Goal: Task Accomplishment & Management: Complete application form

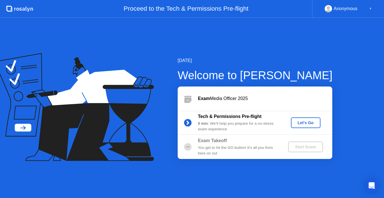
click at [306, 124] on div "Let's Go" at bounding box center [305, 123] width 25 height 4
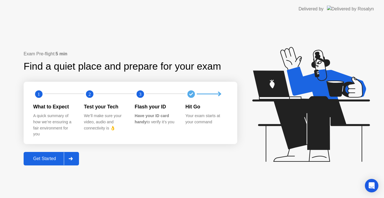
click at [49, 159] on div "Get Started" at bounding box center [44, 158] width 39 height 5
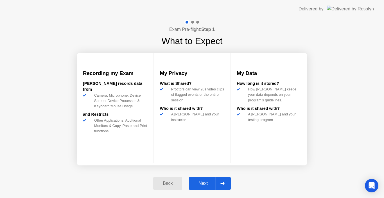
click at [201, 182] on div "Next" at bounding box center [203, 183] width 25 height 5
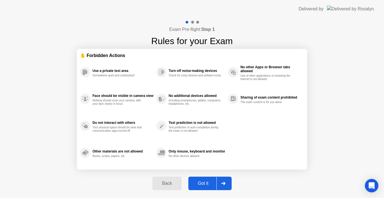
click at [207, 182] on div "Got it" at bounding box center [203, 183] width 26 height 5
select select "Available cameras"
select select "Available speakers"
select select "Available microphones"
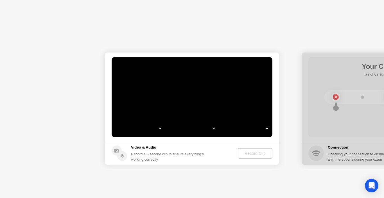
select select "*"
select select "**********"
select select "*******"
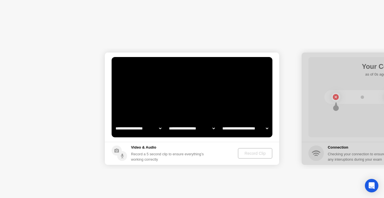
select select "*******"
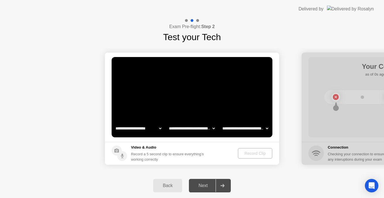
click at [193, 38] on h1 "Test your Tech" at bounding box center [192, 36] width 58 height 13
click at [139, 154] on div "Record a 5 second clip to ensure everything’s working correctly" at bounding box center [168, 157] width 75 height 11
click at [119, 154] on circle at bounding box center [122, 156] width 10 height 10
click at [167, 152] on div "Record a 5 second clip to ensure everything’s working correctly" at bounding box center [168, 157] width 75 height 11
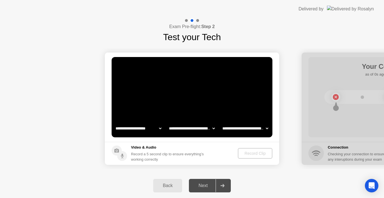
click at [211, 186] on div "Next" at bounding box center [203, 185] width 25 height 5
click at [222, 186] on icon at bounding box center [222, 185] width 4 height 3
click at [267, 152] on div "Record Clip" at bounding box center [255, 153] width 30 height 4
click at [337, 100] on div at bounding box center [389, 109] width 174 height 112
click at [133, 129] on select "**********" at bounding box center [138, 128] width 48 height 11
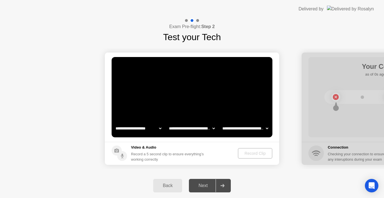
click at [133, 129] on select "**********" at bounding box center [138, 128] width 48 height 11
click at [189, 128] on select "**********" at bounding box center [192, 128] width 48 height 11
click at [192, 127] on select "**********" at bounding box center [192, 128] width 48 height 11
click at [233, 127] on select "**********" at bounding box center [245, 128] width 48 height 11
click at [238, 129] on select "**********" at bounding box center [245, 128] width 48 height 11
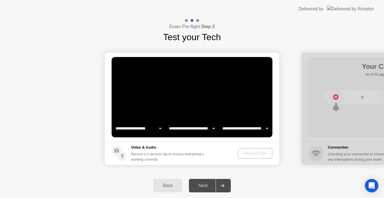
click at [188, 153] on div "Record a 5 second clip to ensure everything’s working correctly" at bounding box center [168, 157] width 75 height 11
click at [254, 152] on div "Record Clip" at bounding box center [255, 153] width 30 height 4
click at [197, 22] on div at bounding box center [197, 20] width 3 height 3
click at [185, 21] on div at bounding box center [192, 20] width 16 height 5
click at [229, 184] on div at bounding box center [222, 185] width 13 height 13
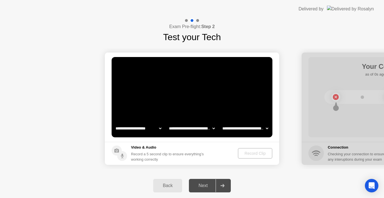
click at [218, 186] on div at bounding box center [222, 185] width 13 height 13
click at [130, 183] on div "Back Next" at bounding box center [192, 186] width 384 height 25
click at [202, 184] on div "Next" at bounding box center [203, 185] width 25 height 5
click at [236, 178] on div "Back Next" at bounding box center [192, 186] width 384 height 25
click at [219, 156] on footer "Video & Audio Record a 5 second clip to ensure everything’s working correctly R…" at bounding box center [192, 153] width 174 height 23
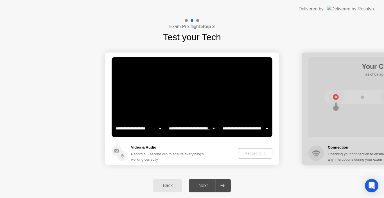
click at [138, 156] on div "Record a 5 second clip to ensure everything’s working correctly" at bounding box center [168, 157] width 75 height 11
click at [124, 154] on circle at bounding box center [122, 156] width 10 height 10
click at [119, 153] on circle at bounding box center [122, 156] width 10 height 10
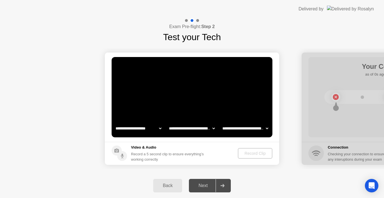
click at [172, 81] on video at bounding box center [192, 97] width 161 height 80
click at [196, 13] on header "Delivered by" at bounding box center [192, 9] width 384 height 18
click at [179, 87] on video at bounding box center [192, 97] width 161 height 80
click at [259, 155] on div "Record Clip" at bounding box center [255, 153] width 30 height 4
click at [337, 142] on div at bounding box center [389, 109] width 174 height 112
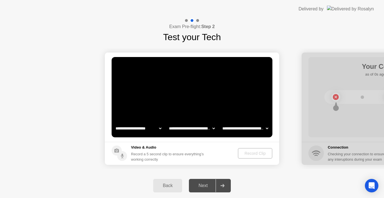
drag, startPoint x: 350, startPoint y: 153, endPoint x: 346, endPoint y: 154, distance: 4.0
click at [349, 154] on div at bounding box center [389, 109] width 174 height 112
click at [204, 185] on div "Next" at bounding box center [203, 185] width 25 height 5
click at [158, 170] on div "**********" at bounding box center [192, 109] width 384 height 130
click at [165, 186] on div "Back" at bounding box center [168, 185] width 26 height 5
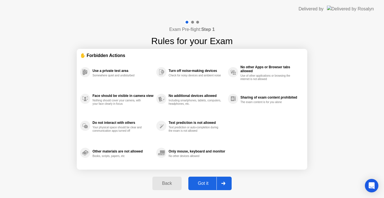
click at [204, 184] on div "Got it" at bounding box center [203, 183] width 26 height 5
select select "**********"
select select "*******"
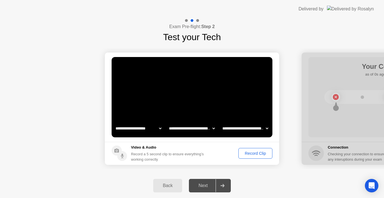
click at [275, 178] on div "Back Next" at bounding box center [192, 186] width 384 height 25
click at [218, 185] on div at bounding box center [222, 185] width 13 height 13
click at [256, 155] on div "Record Clip" at bounding box center [255, 153] width 30 height 4
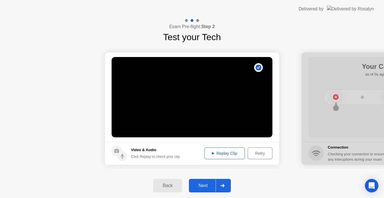
click at [211, 185] on div "Next" at bounding box center [203, 185] width 25 height 5
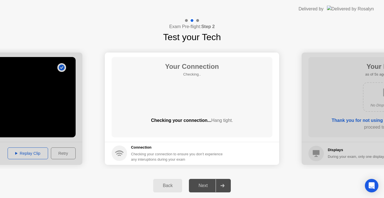
click at [155, 156] on div "Checking your connection to ensure you don’t experience any interuptions during…" at bounding box center [178, 157] width 95 height 11
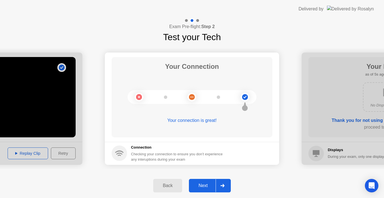
click at [203, 186] on div "Next" at bounding box center [203, 185] width 25 height 5
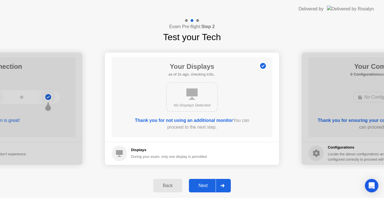
click at [205, 185] on div "Next" at bounding box center [203, 185] width 25 height 5
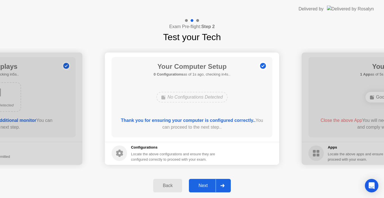
click at [205, 185] on div "Next" at bounding box center [203, 185] width 25 height 5
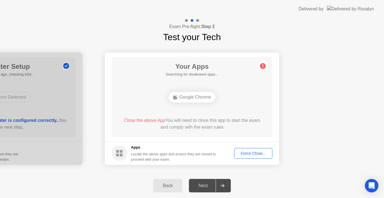
click at [198, 96] on div "Google Chrome" at bounding box center [192, 97] width 47 height 11
click at [264, 65] on circle at bounding box center [263, 66] width 6 height 6
click at [257, 152] on div "Force Close..." at bounding box center [253, 153] width 34 height 4
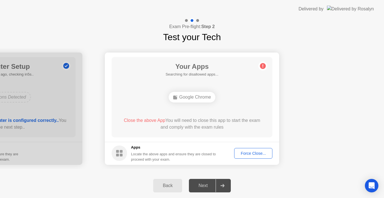
click at [274, 123] on main "Your Apps Searching for disallowed apps... Google Chrome Close the above App Yo…" at bounding box center [192, 97] width 174 height 89
click at [233, 91] on div "Google Chrome" at bounding box center [192, 97] width 129 height 15
click at [197, 99] on div "Google Chrome" at bounding box center [192, 97] width 47 height 11
click at [258, 156] on div "Force Close..." at bounding box center [253, 153] width 34 height 4
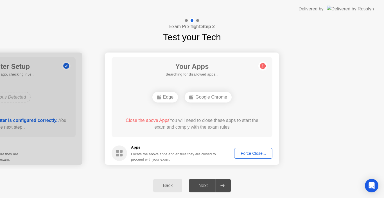
click at [203, 183] on div "Next" at bounding box center [203, 185] width 25 height 5
click at [207, 98] on div "Google Chrome" at bounding box center [208, 97] width 47 height 11
click at [164, 95] on div "Edge" at bounding box center [165, 97] width 26 height 11
click at [188, 136] on div "Your Apps Searching for disallowed apps... Edge Google Chrome Close the above A…" at bounding box center [192, 97] width 161 height 80
click at [129, 156] on div "Apps Locate the above apps and ensure they are closed to proceed with your exam." at bounding box center [164, 153] width 105 height 17
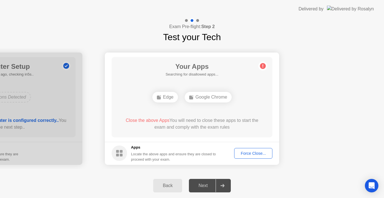
click at [120, 155] on rect at bounding box center [121, 155] width 3 height 3
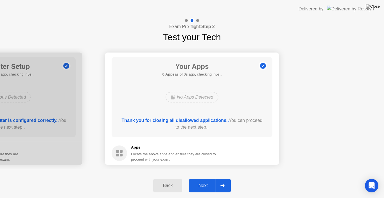
click at [197, 194] on div "Back Next" at bounding box center [192, 186] width 384 height 25
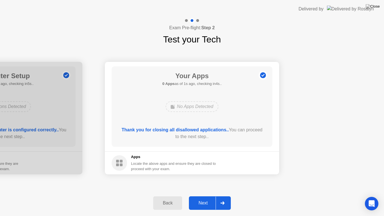
click at [208, 198] on div "Next" at bounding box center [203, 203] width 25 height 5
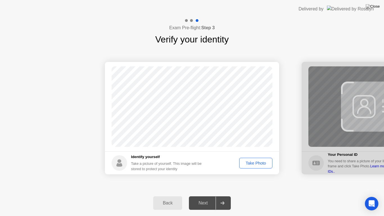
click at [258, 164] on div "Take Photo" at bounding box center [255, 163] width 29 height 4
click at [202, 198] on div "Next" at bounding box center [203, 203] width 25 height 5
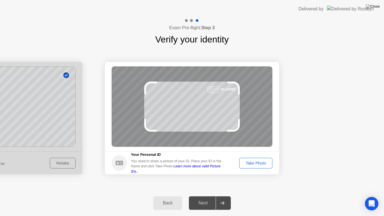
click at [254, 163] on div "Take Photo" at bounding box center [255, 163] width 29 height 4
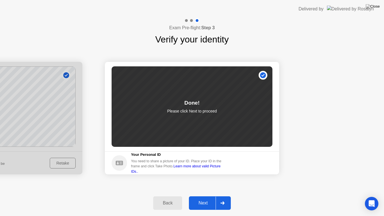
click at [206, 198] on div "Next" at bounding box center [203, 203] width 25 height 5
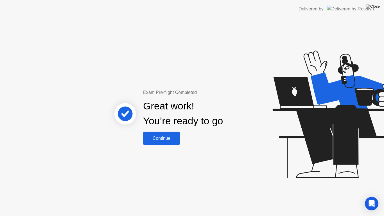
click at [165, 138] on div "Continue" at bounding box center [161, 138] width 33 height 5
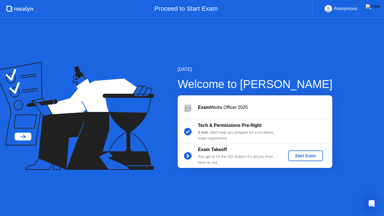
click at [309, 155] on div "Start Exam" at bounding box center [306, 156] width 30 height 4
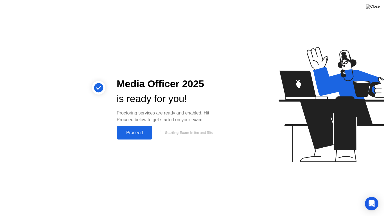
click at [129, 132] on div "Proceed" at bounding box center [134, 132] width 32 height 5
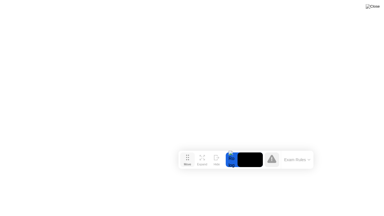
drag, startPoint x: 134, startPoint y: 208, endPoint x: 190, endPoint y: 160, distance: 73.2
click at [190, 163] on div "Move" at bounding box center [187, 164] width 7 height 3
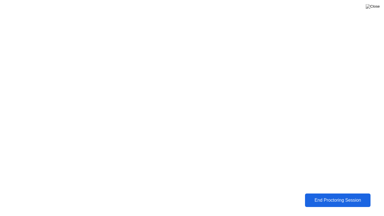
click at [336, 198] on div "End Proctoring Session" at bounding box center [338, 200] width 62 height 5
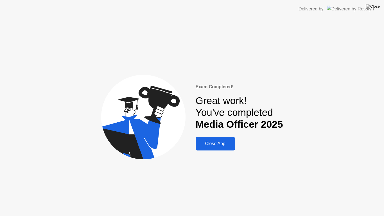
click at [225, 141] on div "Close App" at bounding box center [215, 143] width 36 height 5
